Goal: Information Seeking & Learning: Learn about a topic

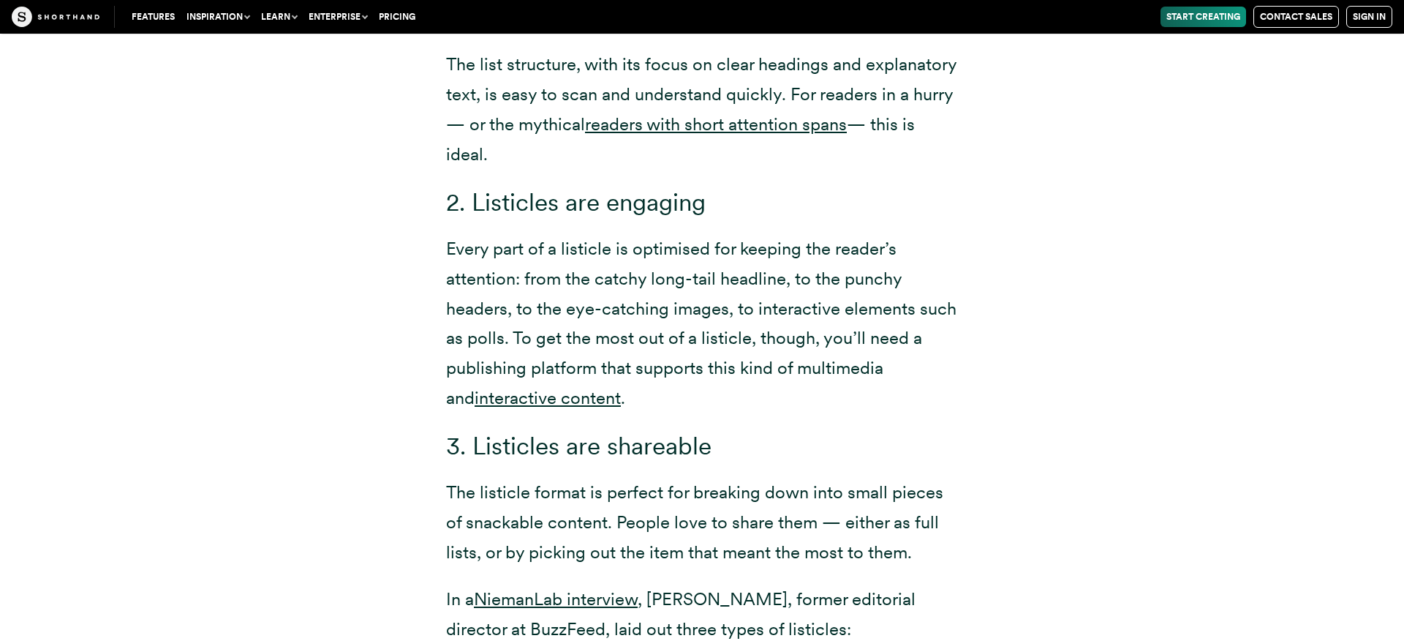
scroll to position [2983, 0]
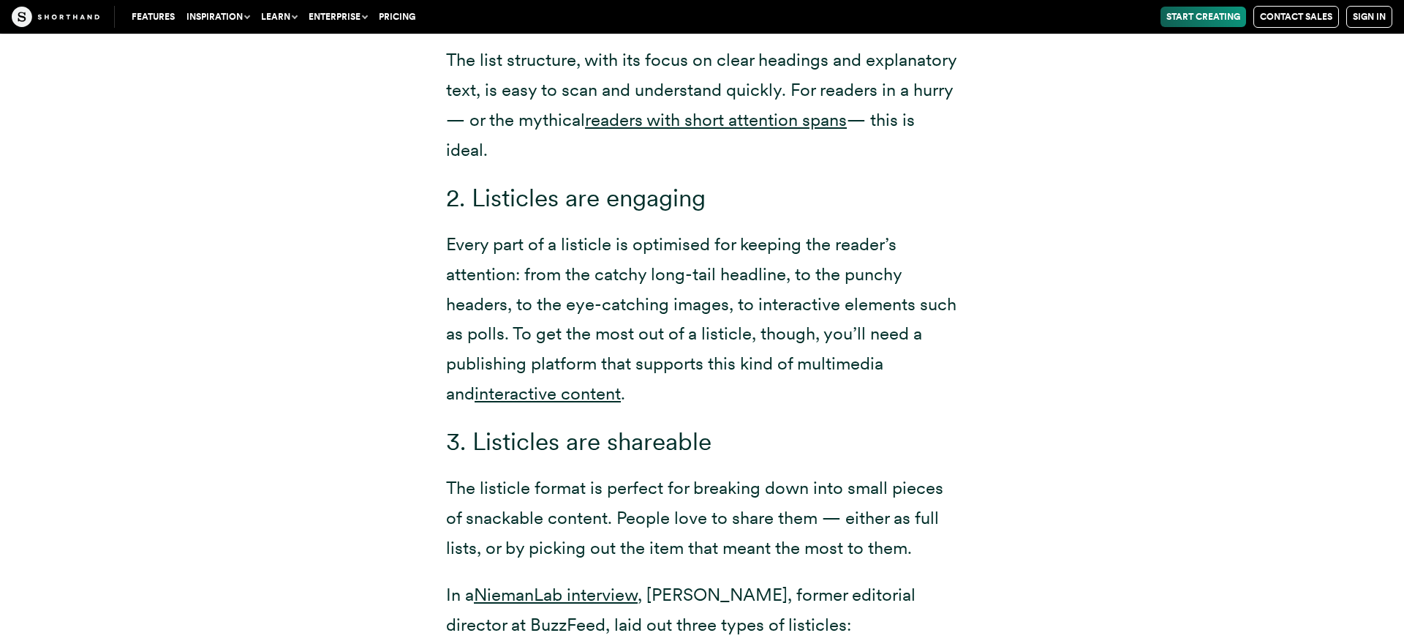
click at [587, 246] on p "Every part of a listicle is optimised for keeping the reader’s attention: from …" at bounding box center [702, 319] width 512 height 179
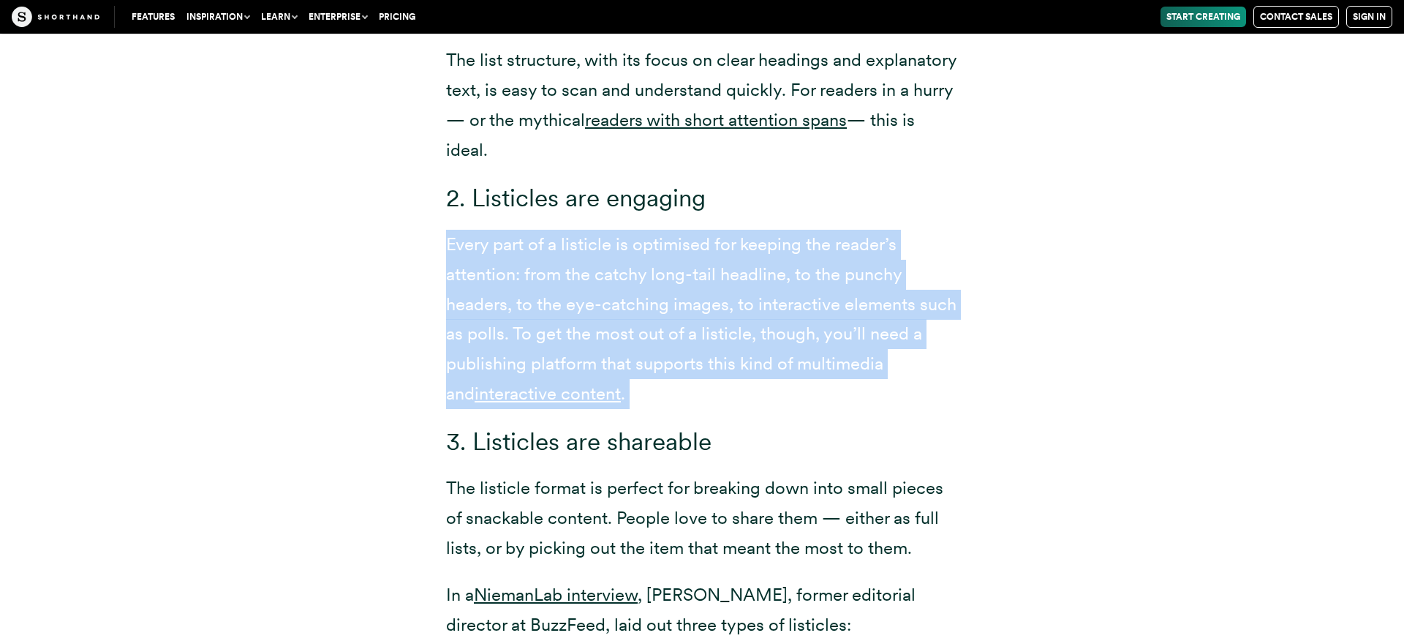
click at [587, 246] on p "Every part of a listicle is optimised for keeping the reader’s attention: from …" at bounding box center [702, 319] width 512 height 179
click at [690, 305] on p "Every part of a listicle is optimised for keeping the reader’s attention: from …" at bounding box center [702, 319] width 512 height 179
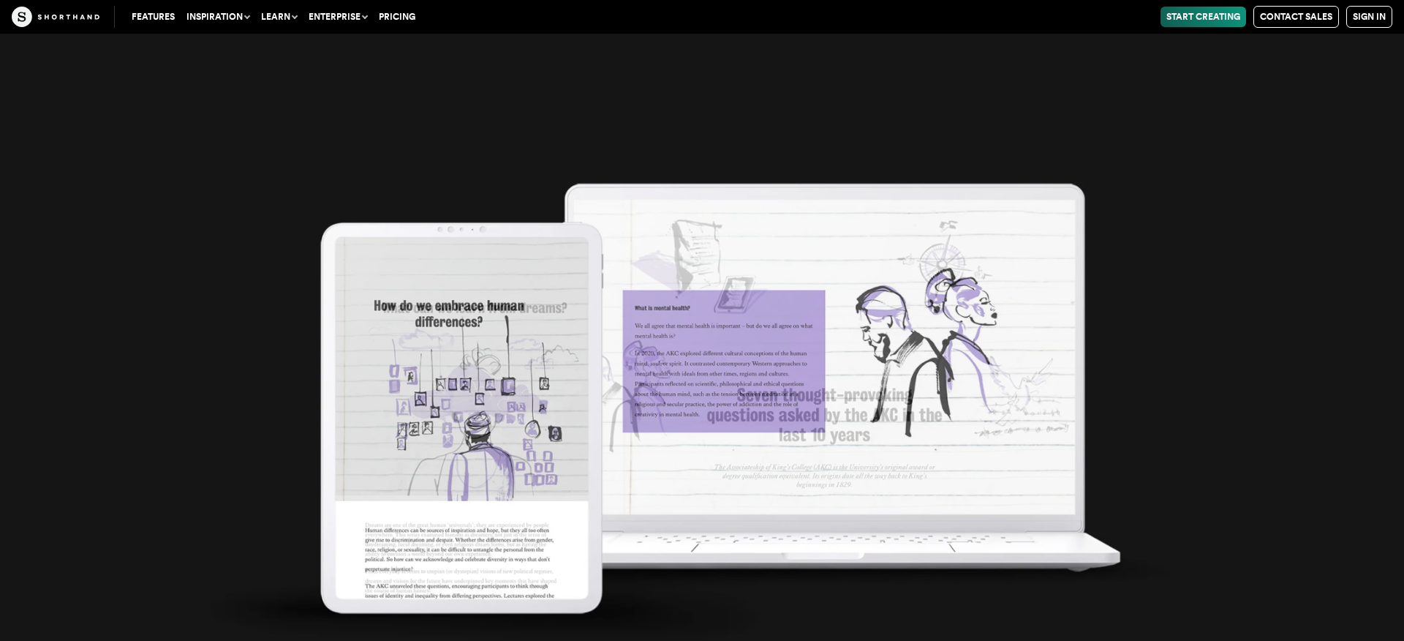
scroll to position [9481, 0]
click at [1039, 106] on img at bounding box center [702, 320] width 1404 height 641
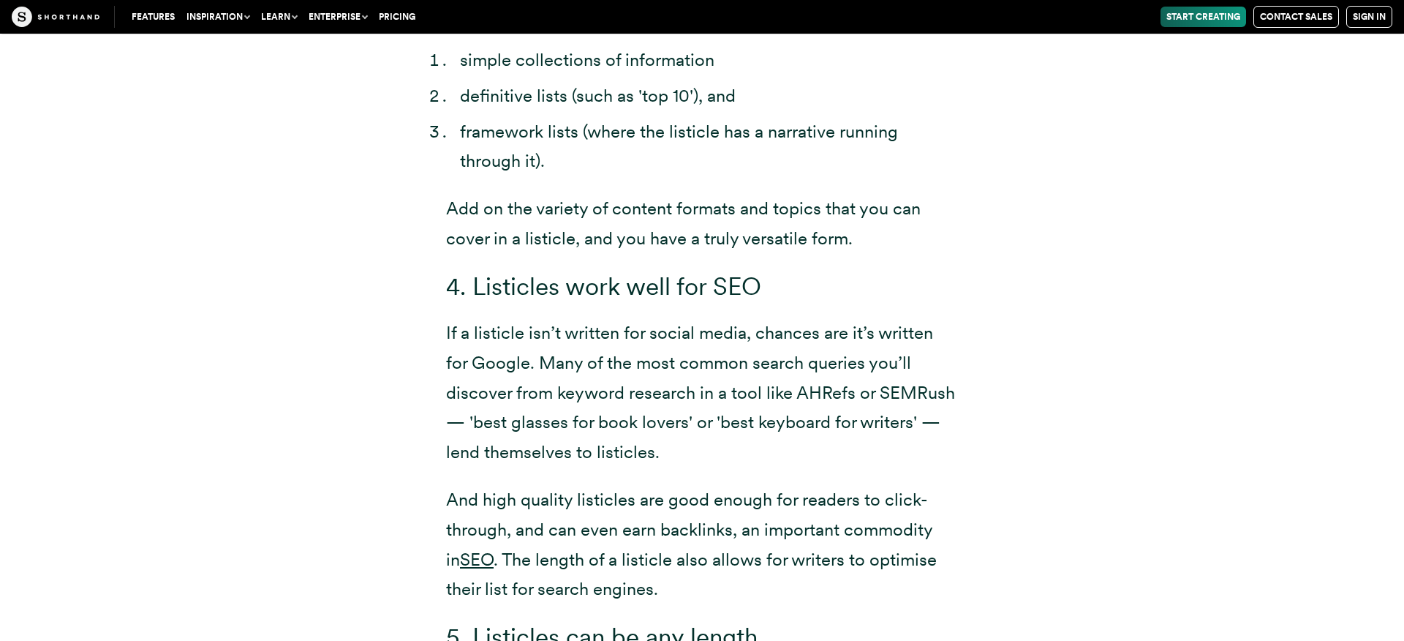
scroll to position [3614, 0]
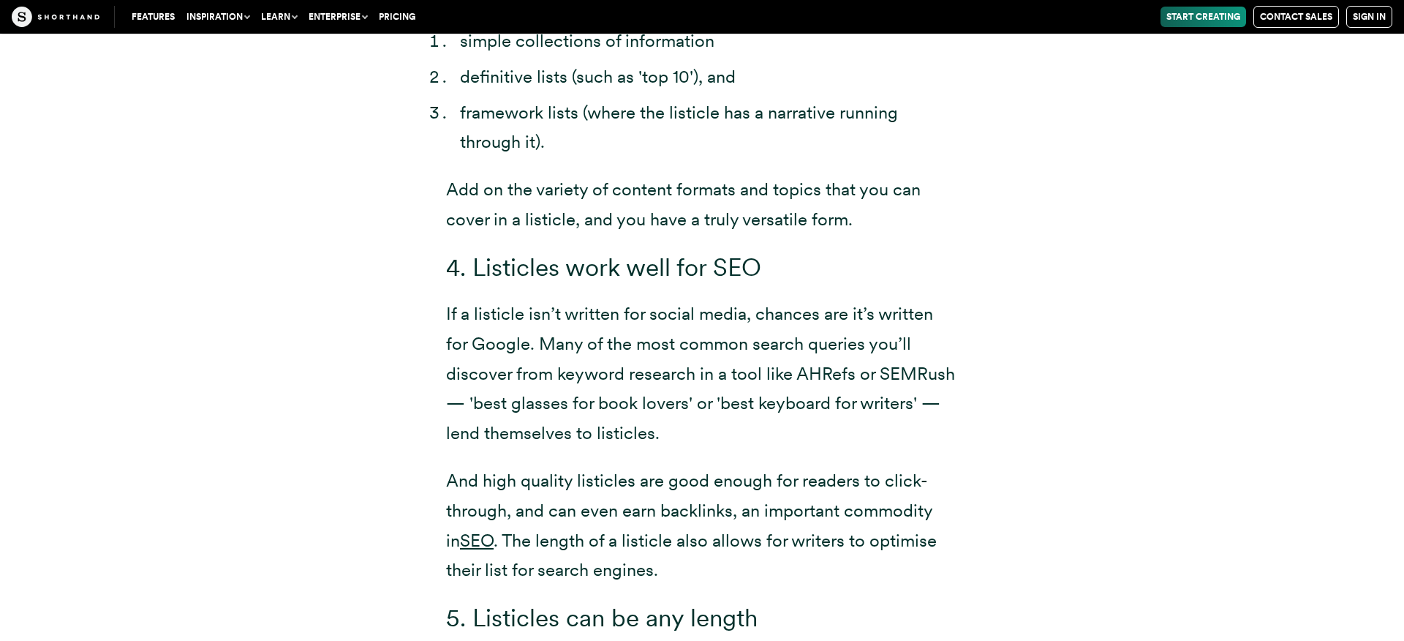
click at [669, 314] on p "If a listicle isn’t written for social media, chances are it’s written for Goog…" at bounding box center [702, 373] width 512 height 149
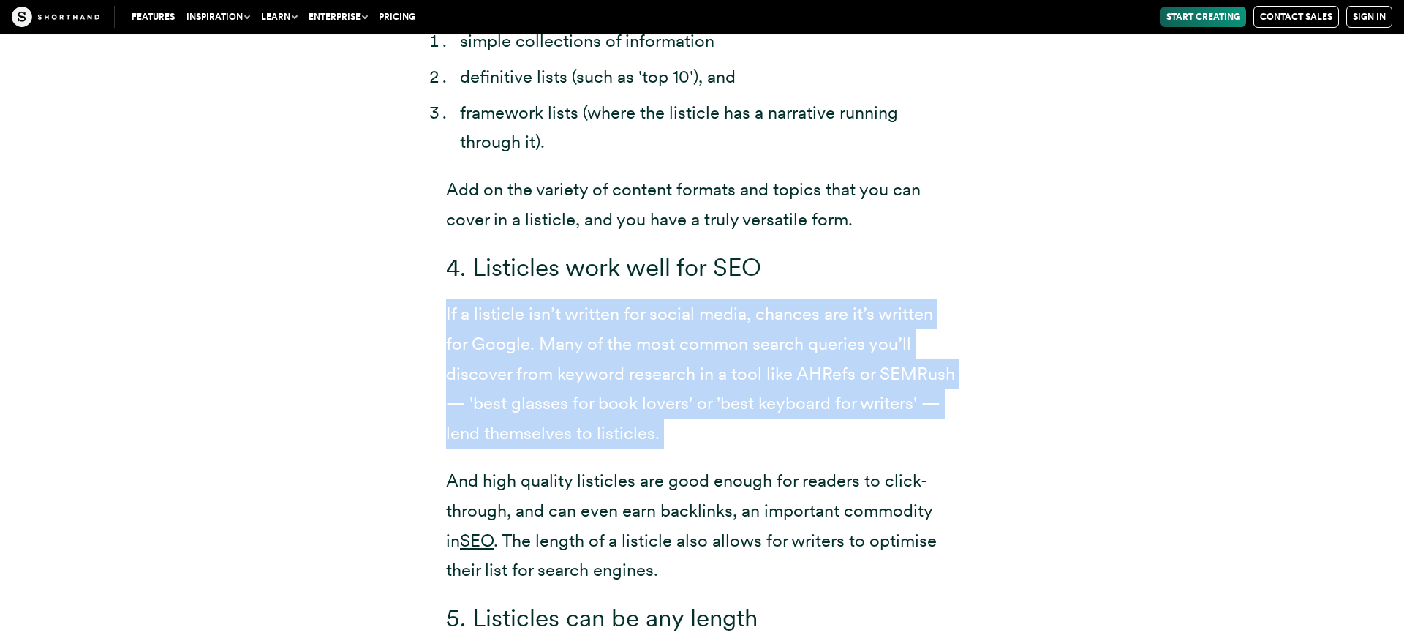
click at [669, 314] on p "If a listicle isn’t written for social media, chances are it’s written for Goog…" at bounding box center [702, 373] width 512 height 149
click at [761, 372] on p "If a listicle isn’t written for social media, chances are it’s written for Goog…" at bounding box center [702, 373] width 512 height 149
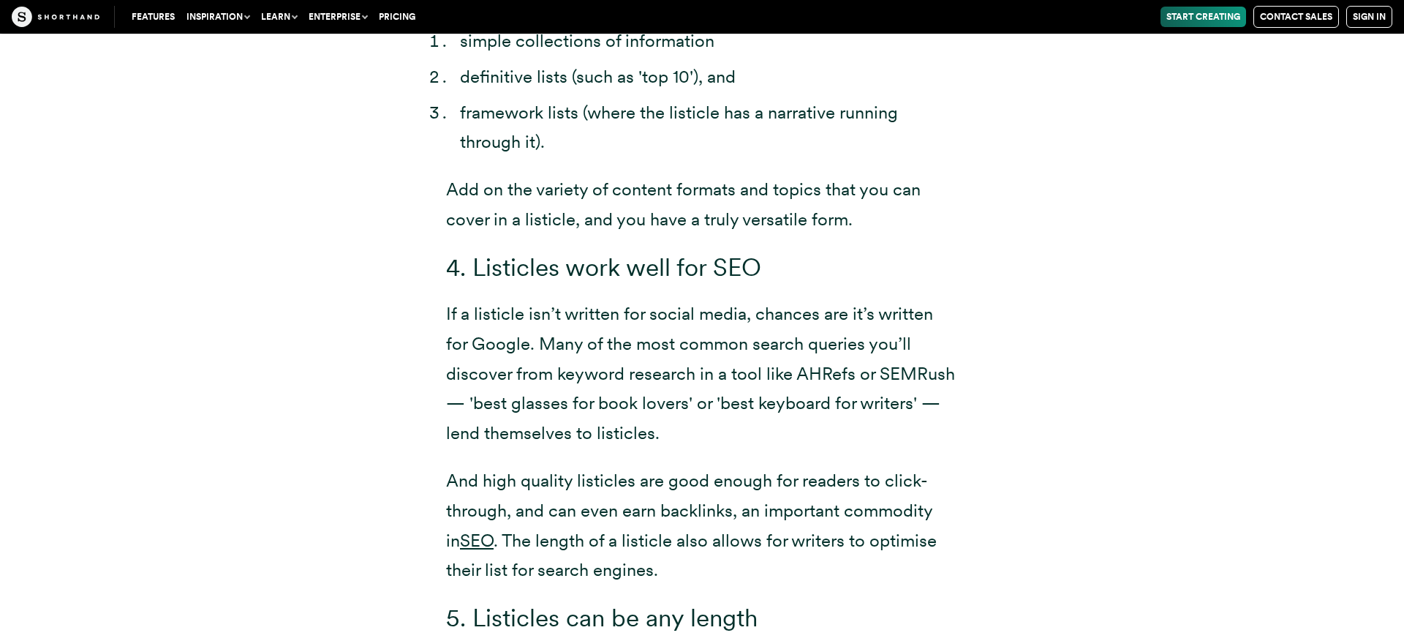
scroll to position [3710, 0]
